Goal: Information Seeking & Learning: Learn about a topic

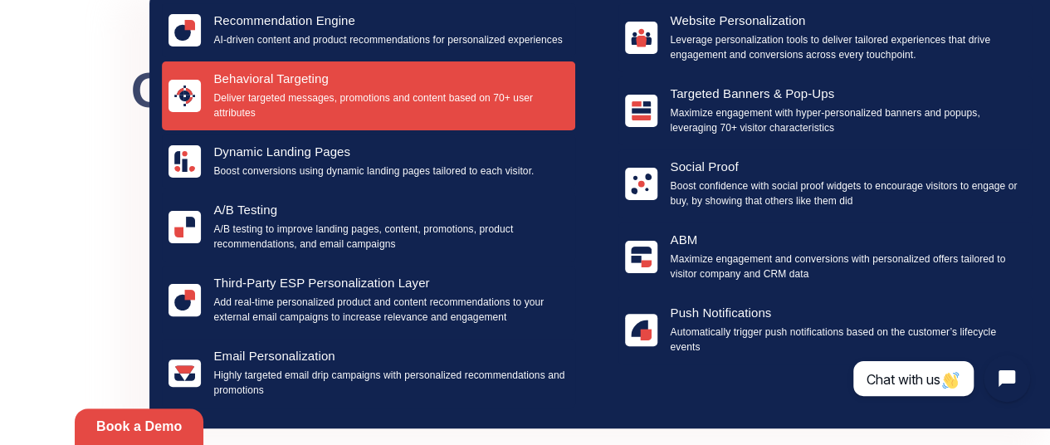
scroll to position [83, 50]
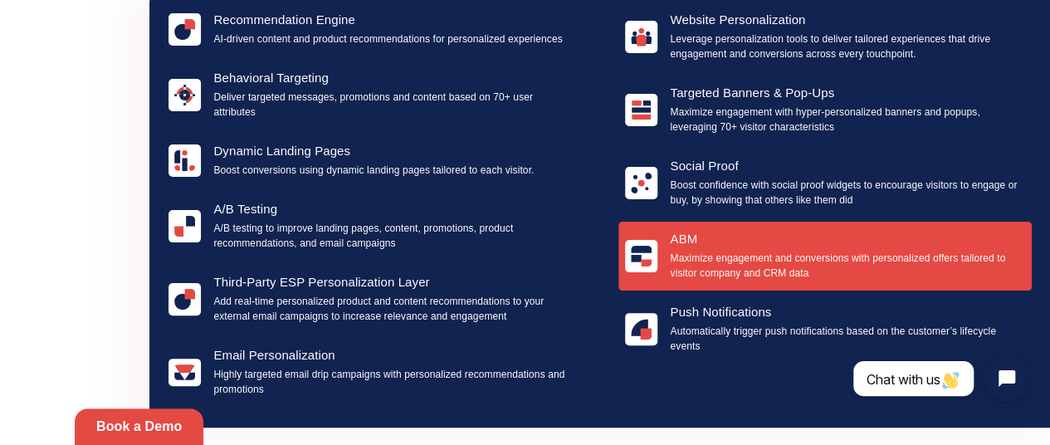
click at [782, 255] on p "Maximize engagement and conversions with personalized offers tailored to visito…" at bounding box center [847, 266] width 355 height 30
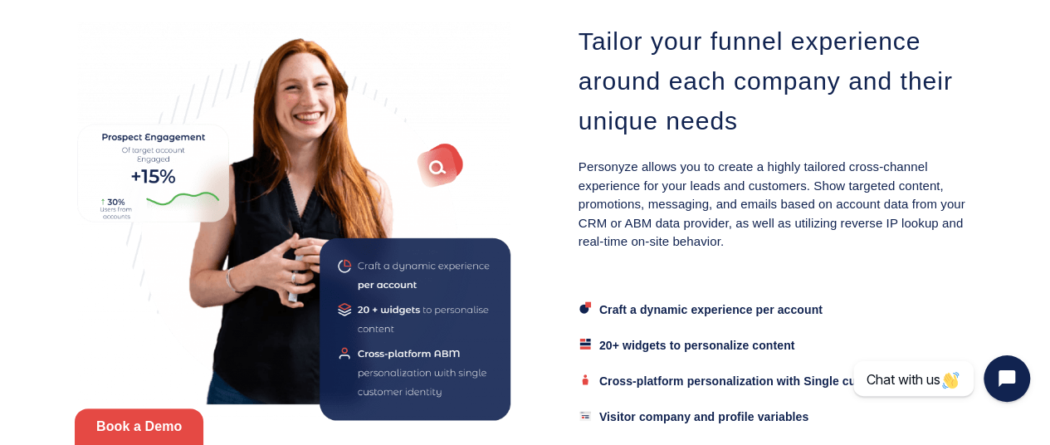
scroll to position [2372, 0]
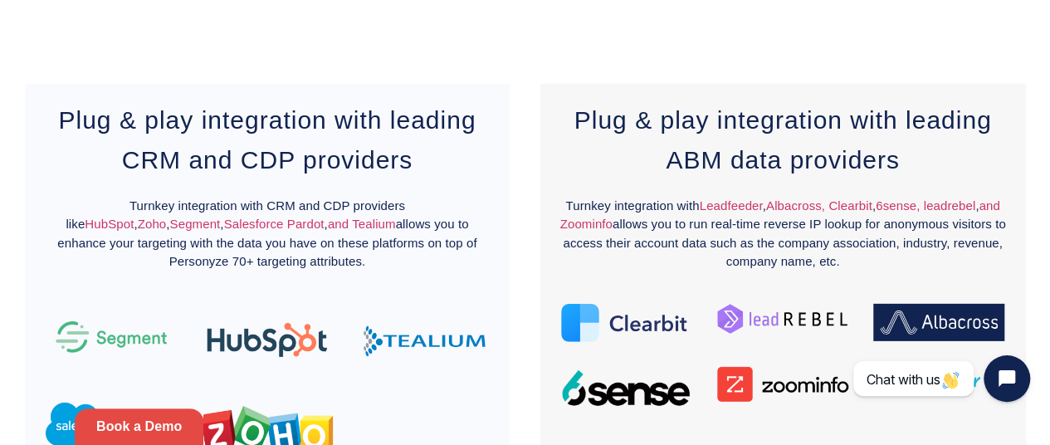
drag, startPoint x: 850, startPoint y: 268, endPoint x: 556, endPoint y: 202, distance: 301.3
click at [557, 202] on p "Turnkey integration with Leadfeeder , Albacross, Clearbit , 6sense, leadrebel ,…" at bounding box center [783, 234] width 452 height 75
copy p "Turnkey integration with Leadfeeder , Albacross, Clearbit , 6sense, leadrebel ,…"
